Goal: Book appointment/travel/reservation

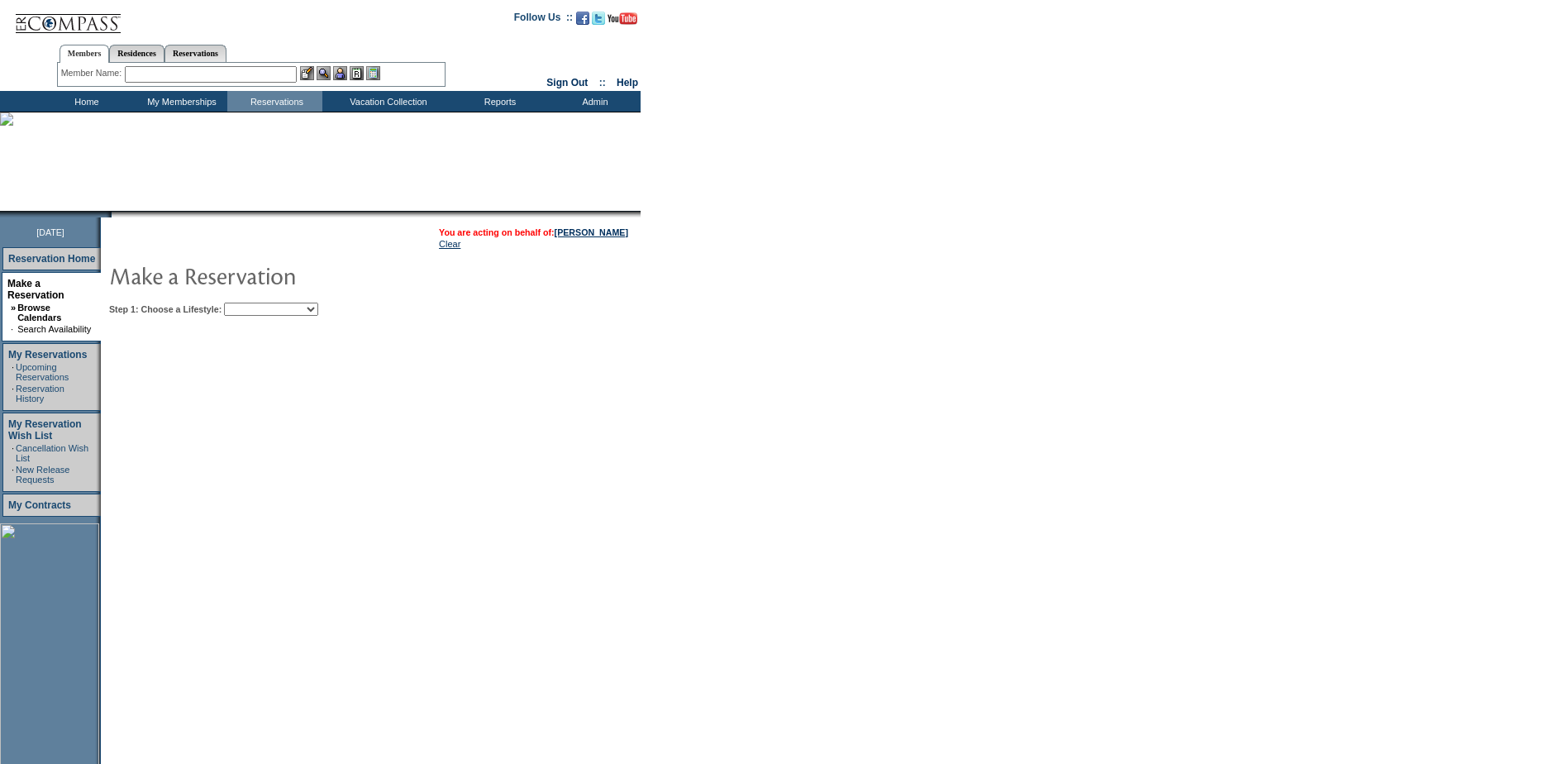
click at [283, 306] on select "My Favorites Beach Leisure Metropolitan Mountain OIAL for Adventure OIAL for Co…" at bounding box center [271, 309] width 94 height 13
click at [282, 310] on select "My Favorites Beach Leisure Metropolitan Mountain OIAL for Adventure OIAL for Co…" at bounding box center [271, 309] width 94 height 13
click at [281, 314] on select "My Favorites Beach Leisure Metropolitan Mountain OIAL for Adventure OIAL for Co…" at bounding box center [271, 309] width 94 height 13
select select "Beach"
click at [253, 305] on select "My Favorites Beach Leisure Metropolitan Mountain OIAL for Adventure OIAL for Co…" at bounding box center [271, 309] width 94 height 13
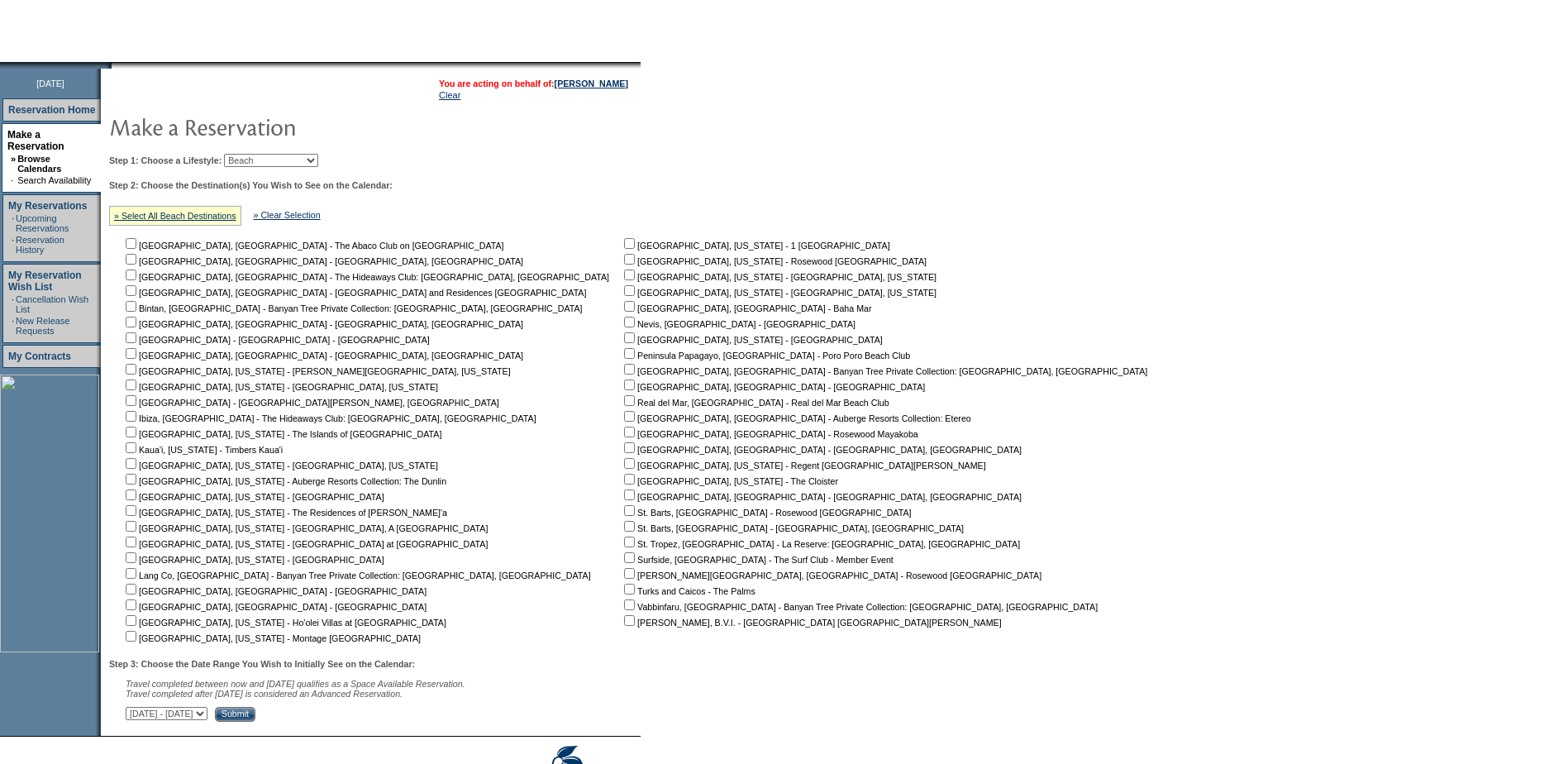
scroll to position [239, 0]
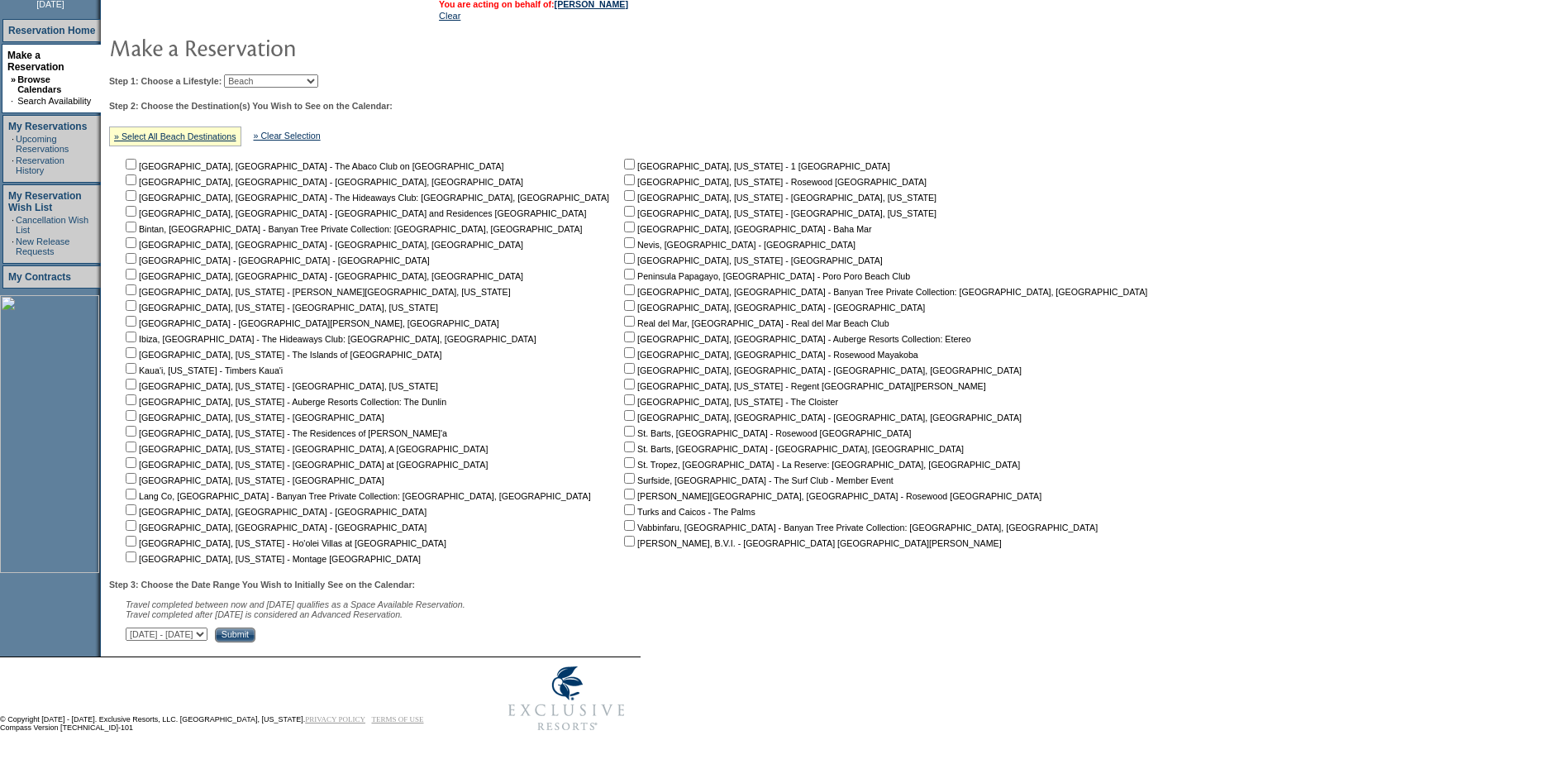
click at [207, 638] on select "[DATE] - [DATE] [DATE] - [DATE] [DATE] - [DATE] [DATE] - [DATE] [DATE] - [DATE]…" at bounding box center [166, 633] width 82 height 13
select select "[DATE]|[DATE]"
click at [135, 627] on select "[DATE] - [DATE] [DATE] - [DATE] [DATE] - [DATE] [DATE] - [DATE] [DATE] - [DATE]…" at bounding box center [166, 633] width 82 height 13
click at [256, 637] on input "Submit" at bounding box center [235, 634] width 40 height 15
click at [137, 536] on input "checkbox" at bounding box center [131, 541] width 11 height 11
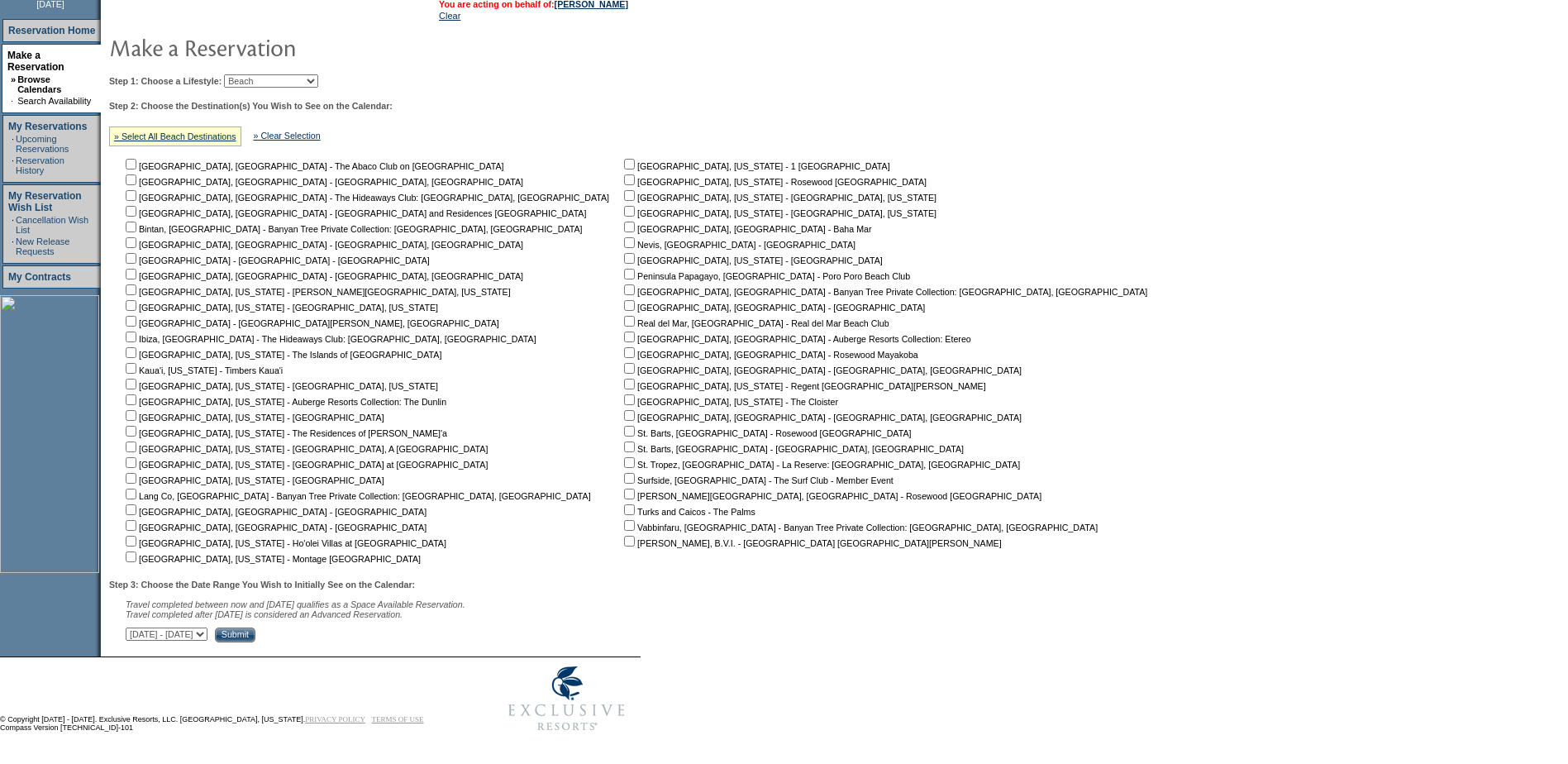
checkbox input "true"
click at [256, 637] on input "Submit" at bounding box center [235, 634] width 40 height 15
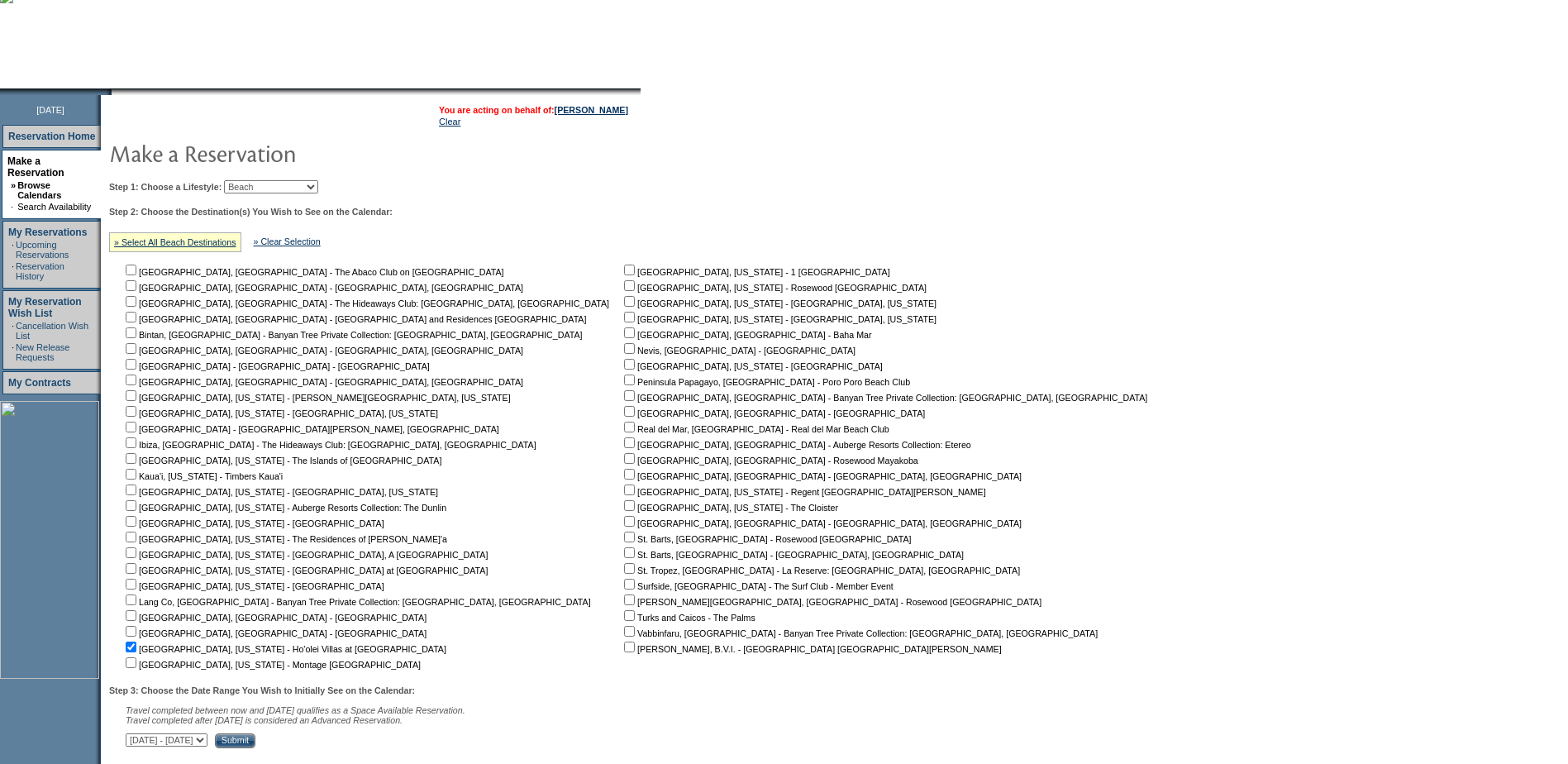
scroll to position [648, 0]
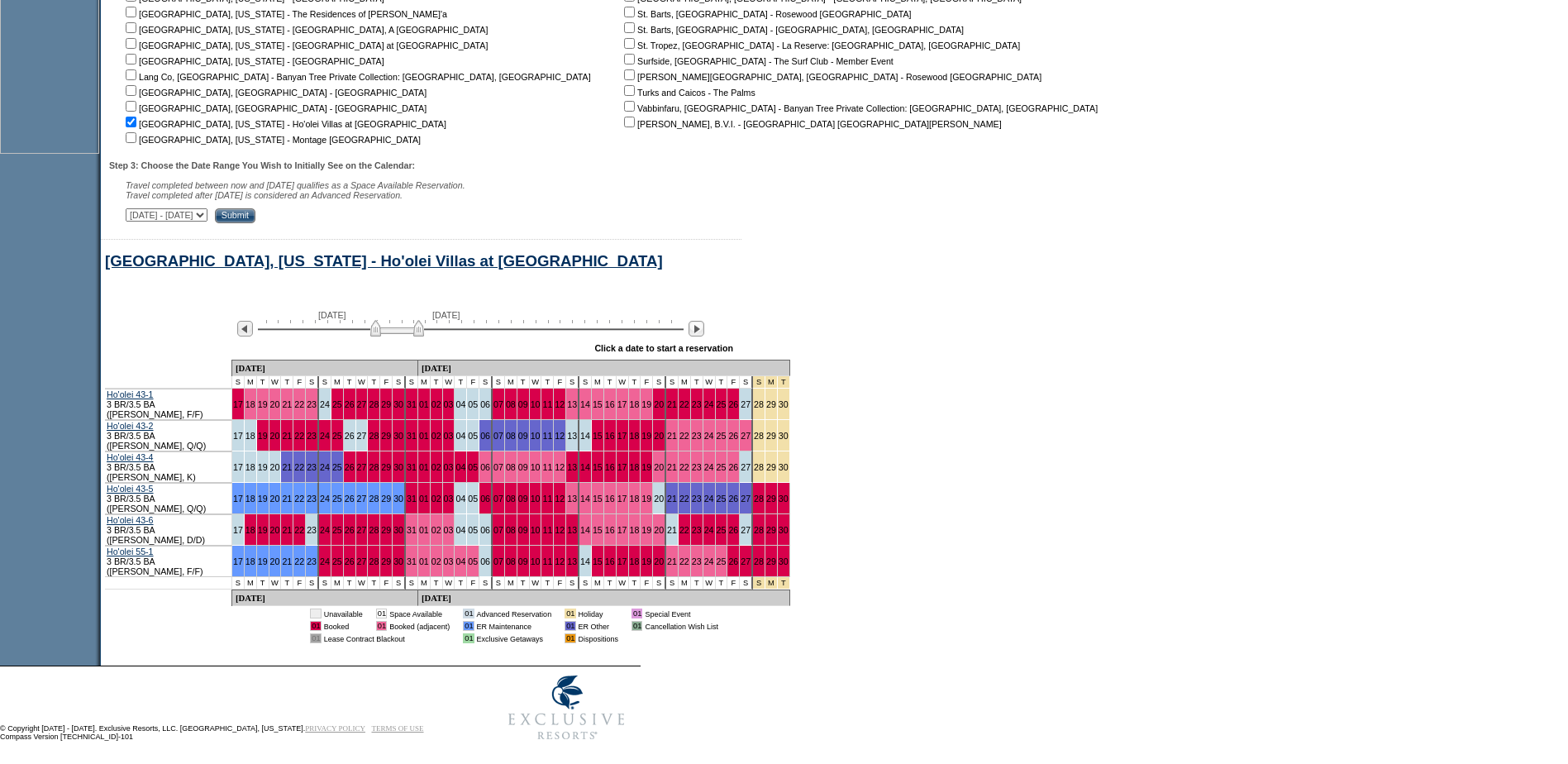
click at [387, 336] on img at bounding box center [397, 327] width 54 height 17
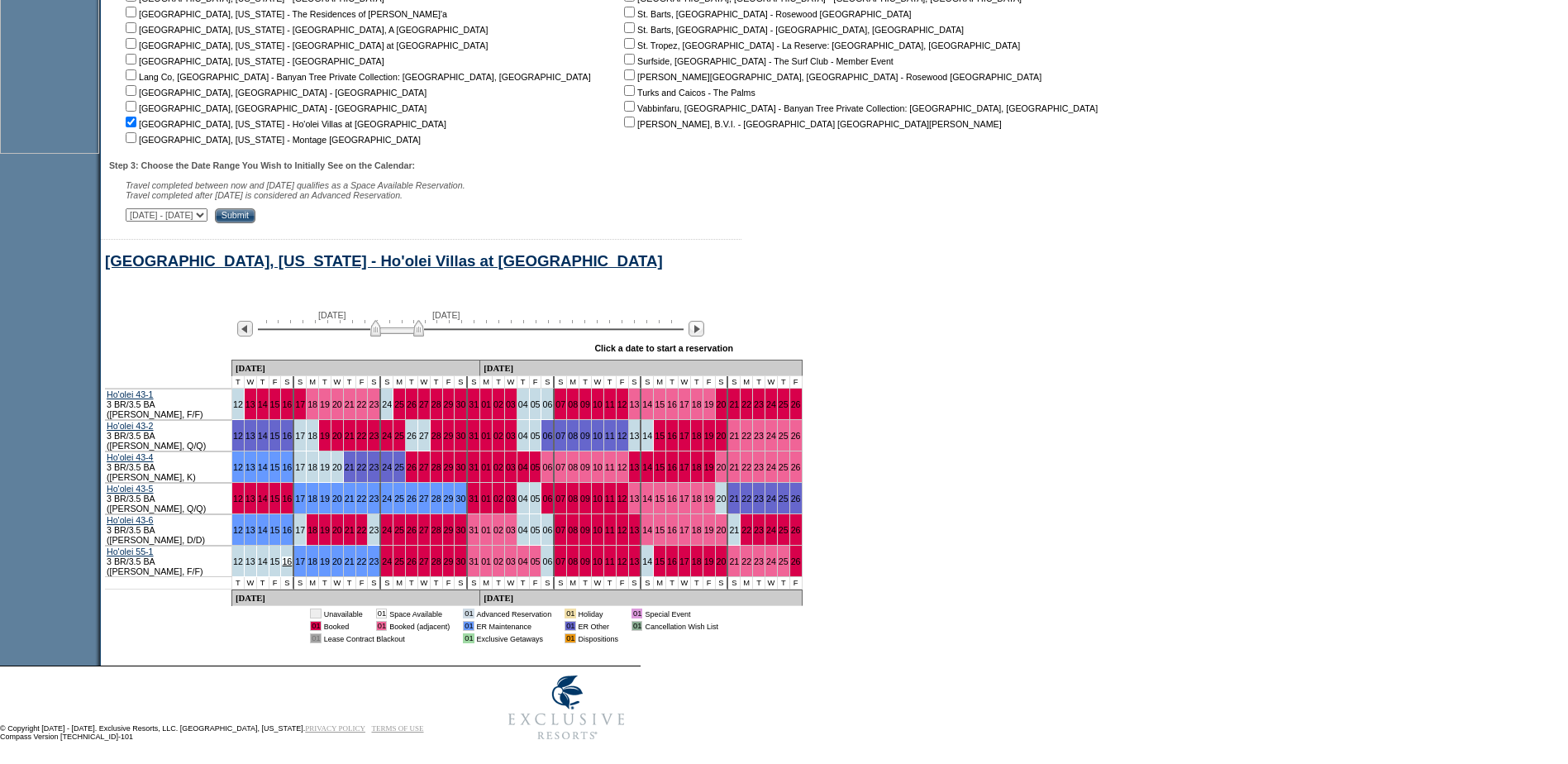
click at [287, 557] on link "16" at bounding box center [287, 561] width 10 height 10
